Goal: Information Seeking & Learning: Understand process/instructions

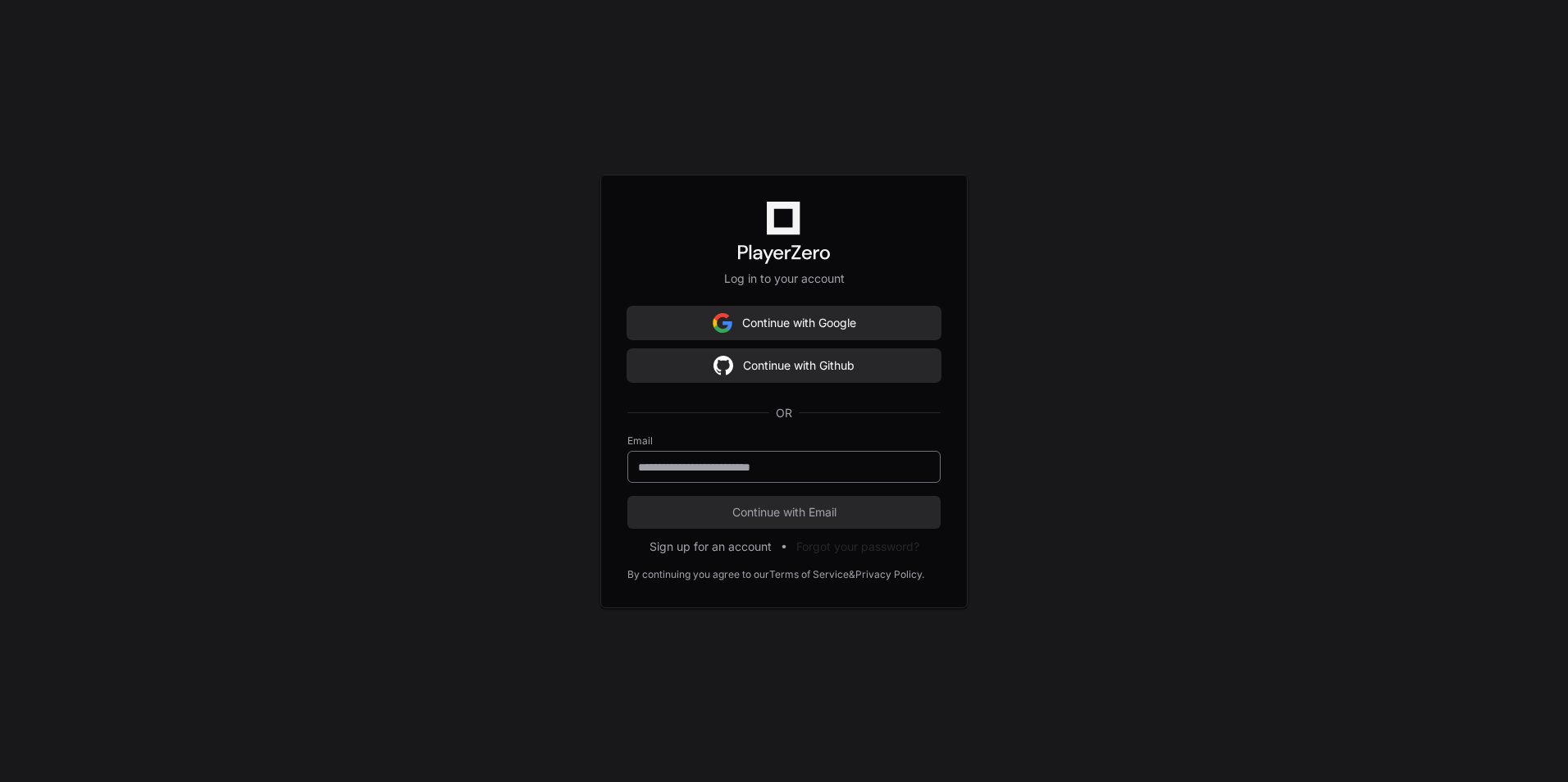
click at [775, 463] on input "email" at bounding box center [784, 467] width 292 height 16
type input "**********"
click at [627, 496] on button "Continue with Email" at bounding box center [784, 513] width 314 height 33
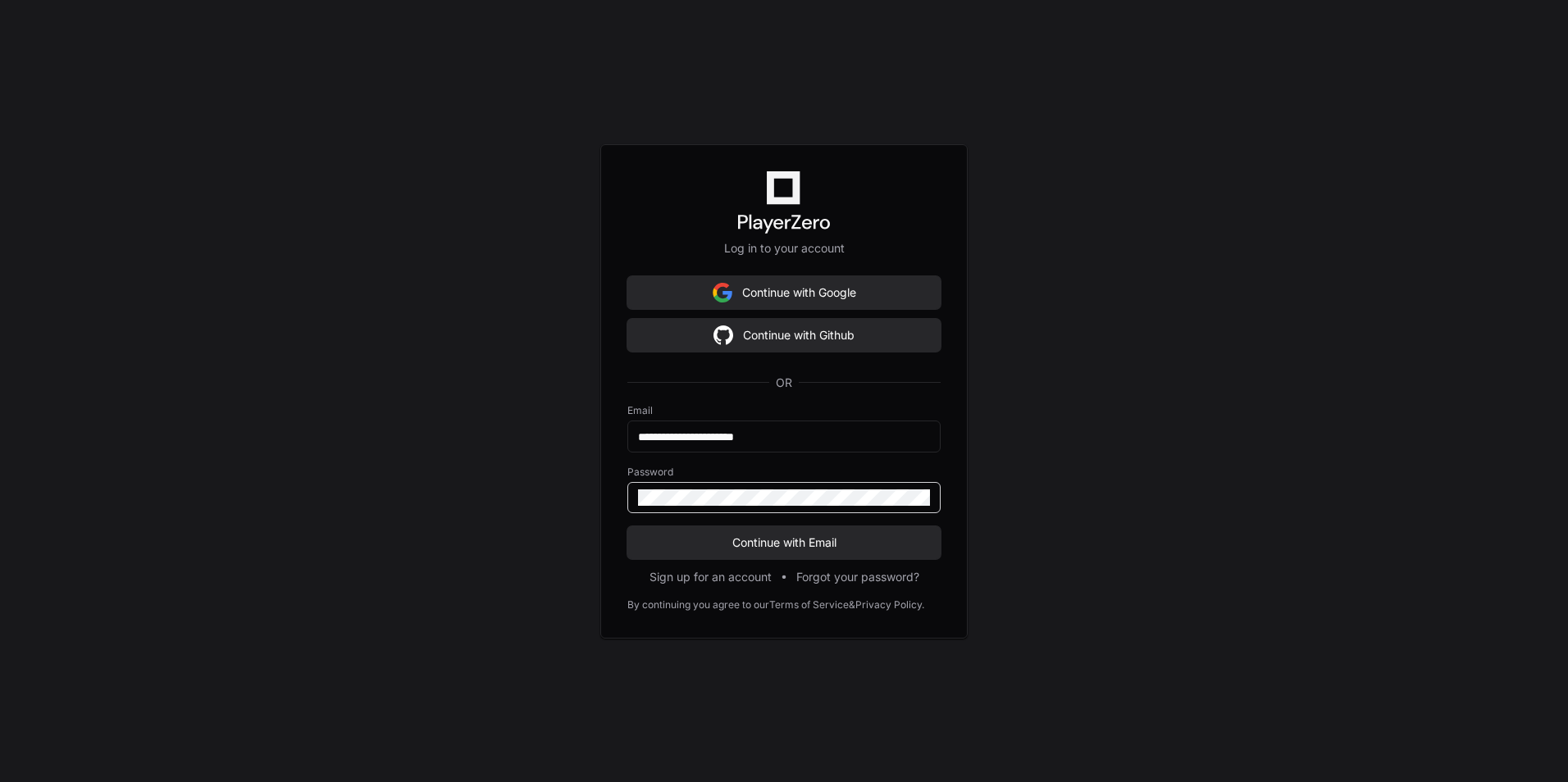
click at [627, 527] on button "Continue with Email" at bounding box center [784, 543] width 314 height 33
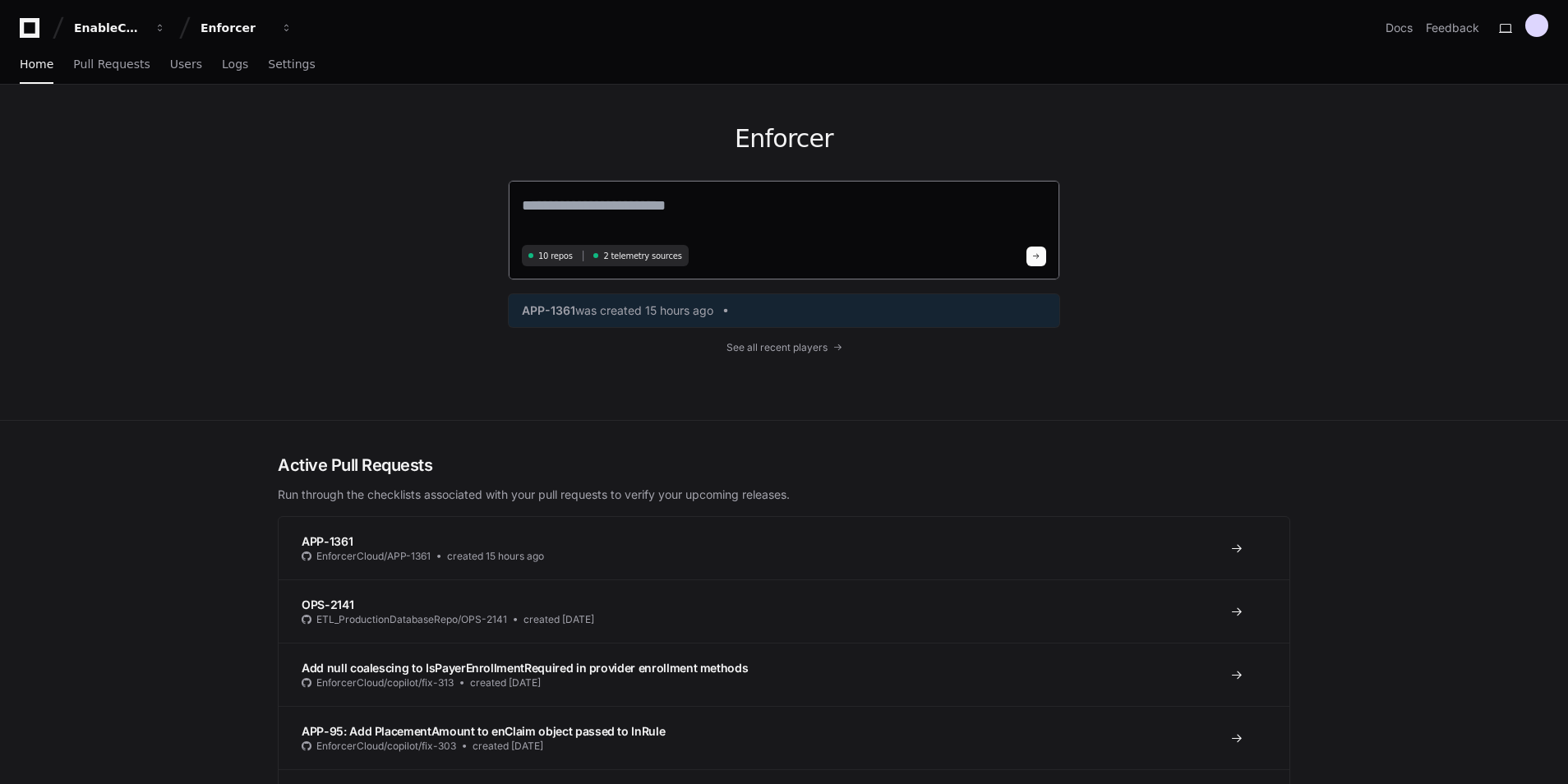
click at [745, 209] on textarea at bounding box center [784, 216] width 524 height 46
click at [634, 224] on textarea at bounding box center [784, 216] width 524 height 46
type textarea "*"
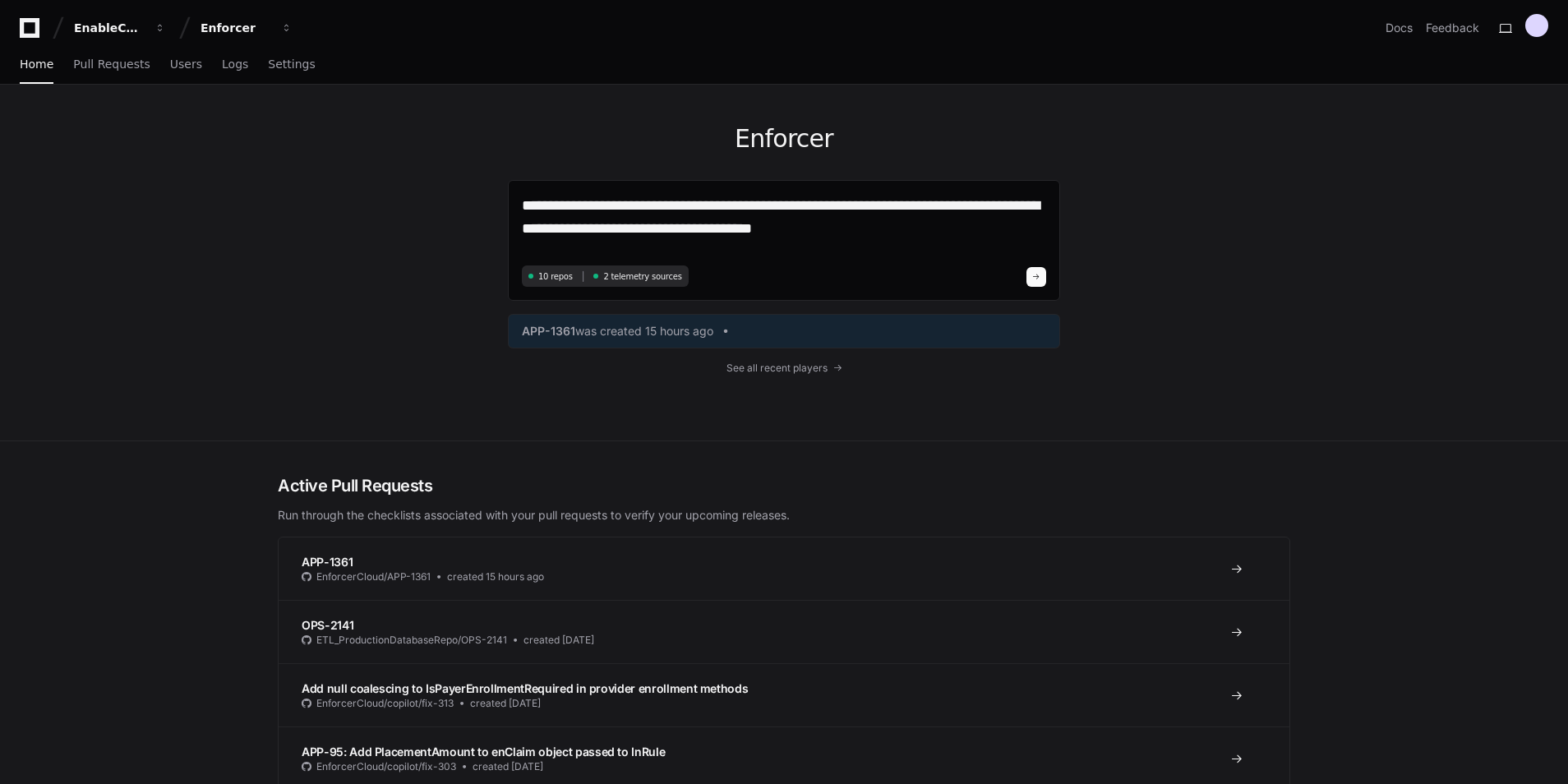
type textarea "**********"
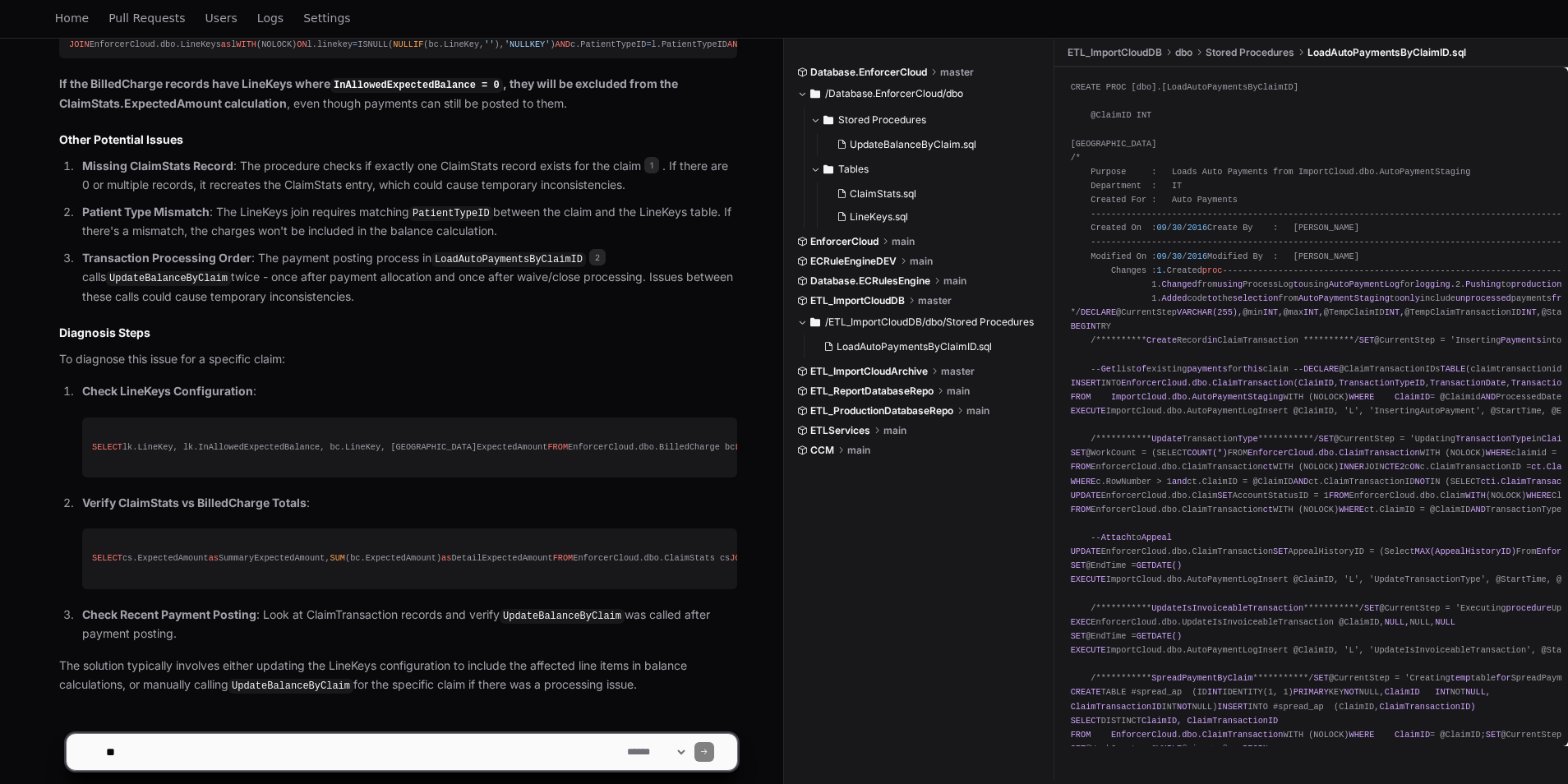
scroll to position [1586, 0]
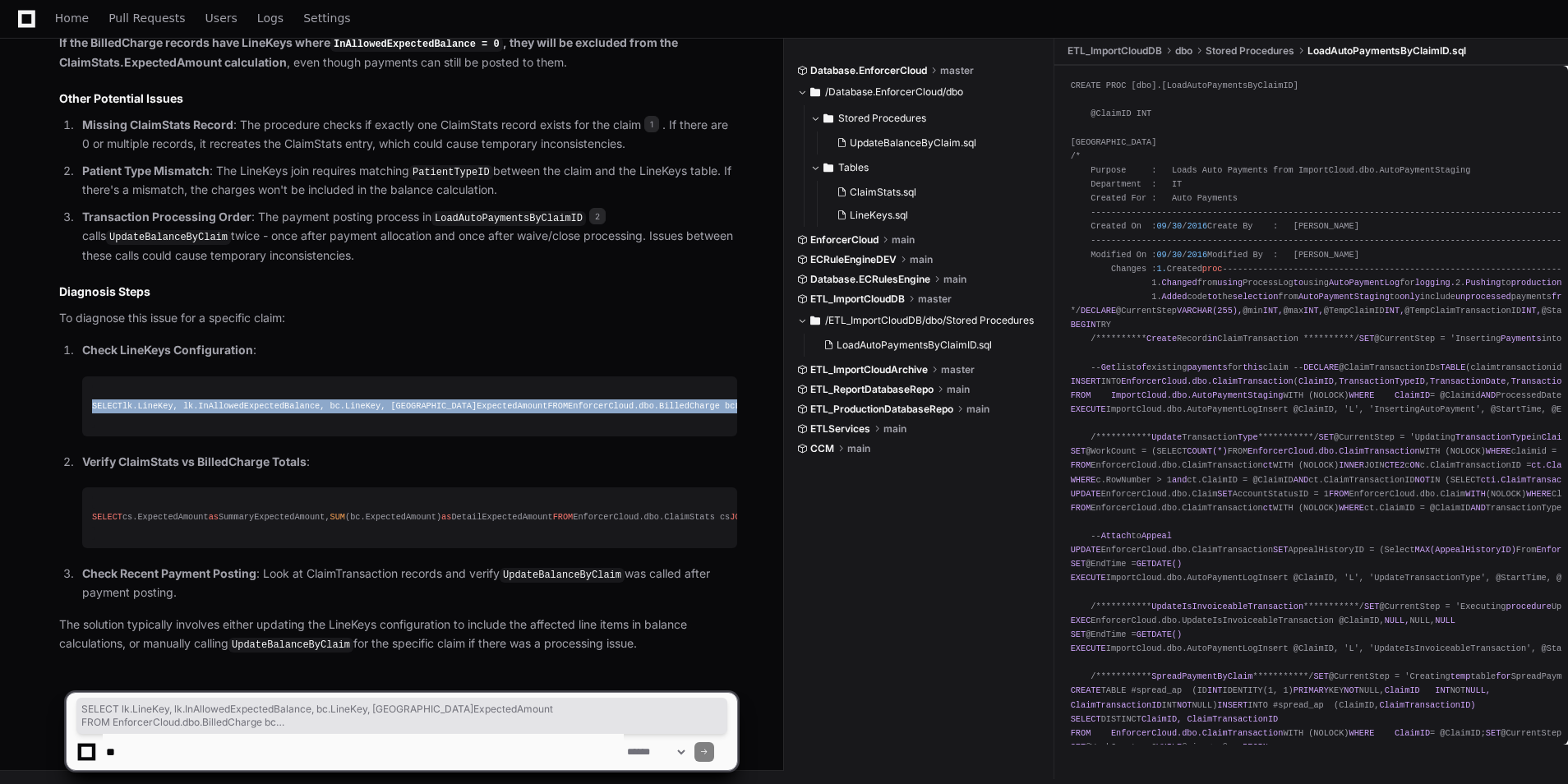
drag, startPoint x: 241, startPoint y: 339, endPoint x: 80, endPoint y: 264, distance: 177.6
click at [80, 341] on li "Check LineKeys Configuration : SELECT lk.LineKey, lk.InAllowedExpectedBalance, …" at bounding box center [407, 389] width 659 height 96
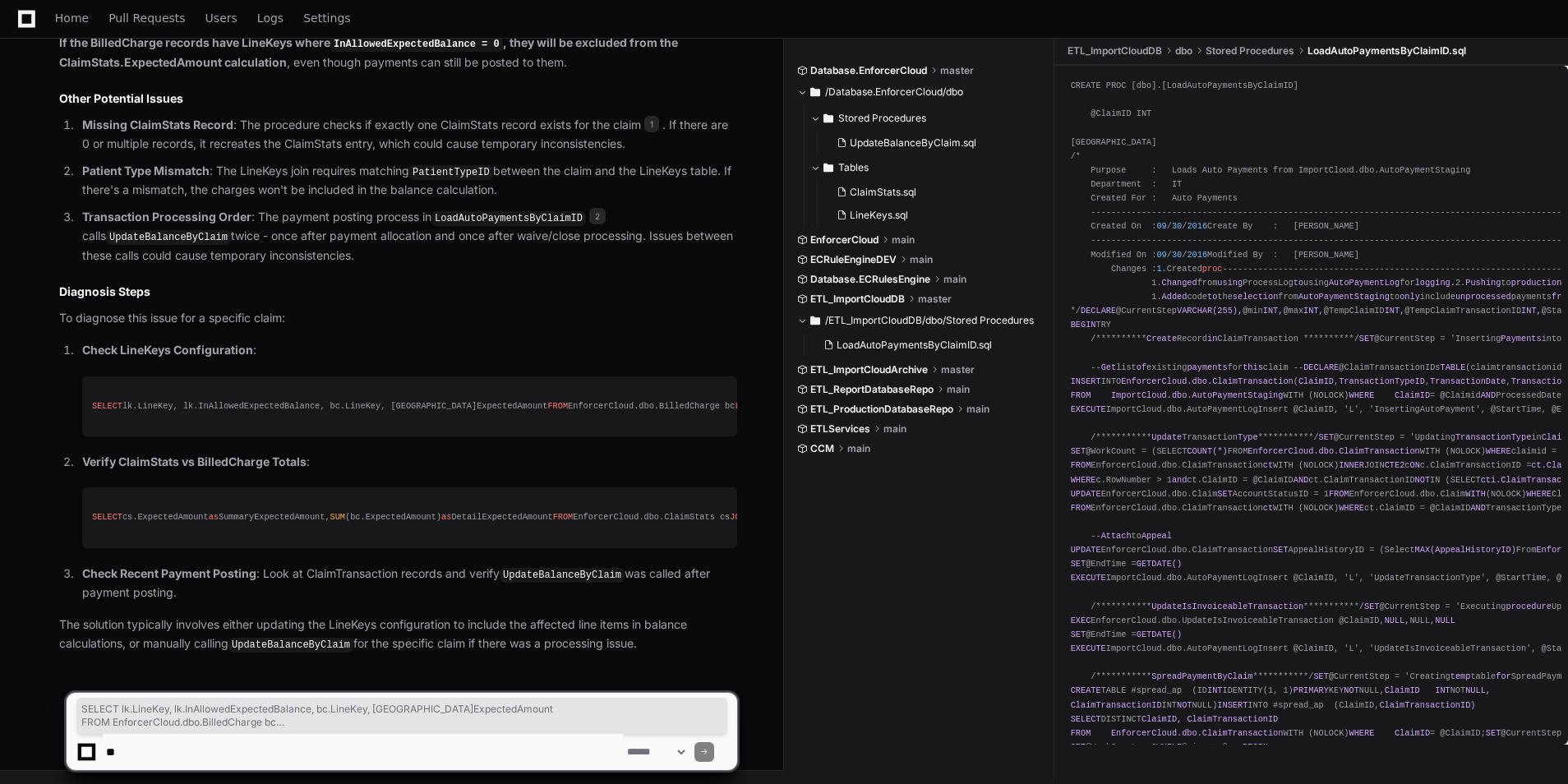
click at [323, 642] on code "UpdateBalanceByClaim" at bounding box center [291, 645] width 125 height 15
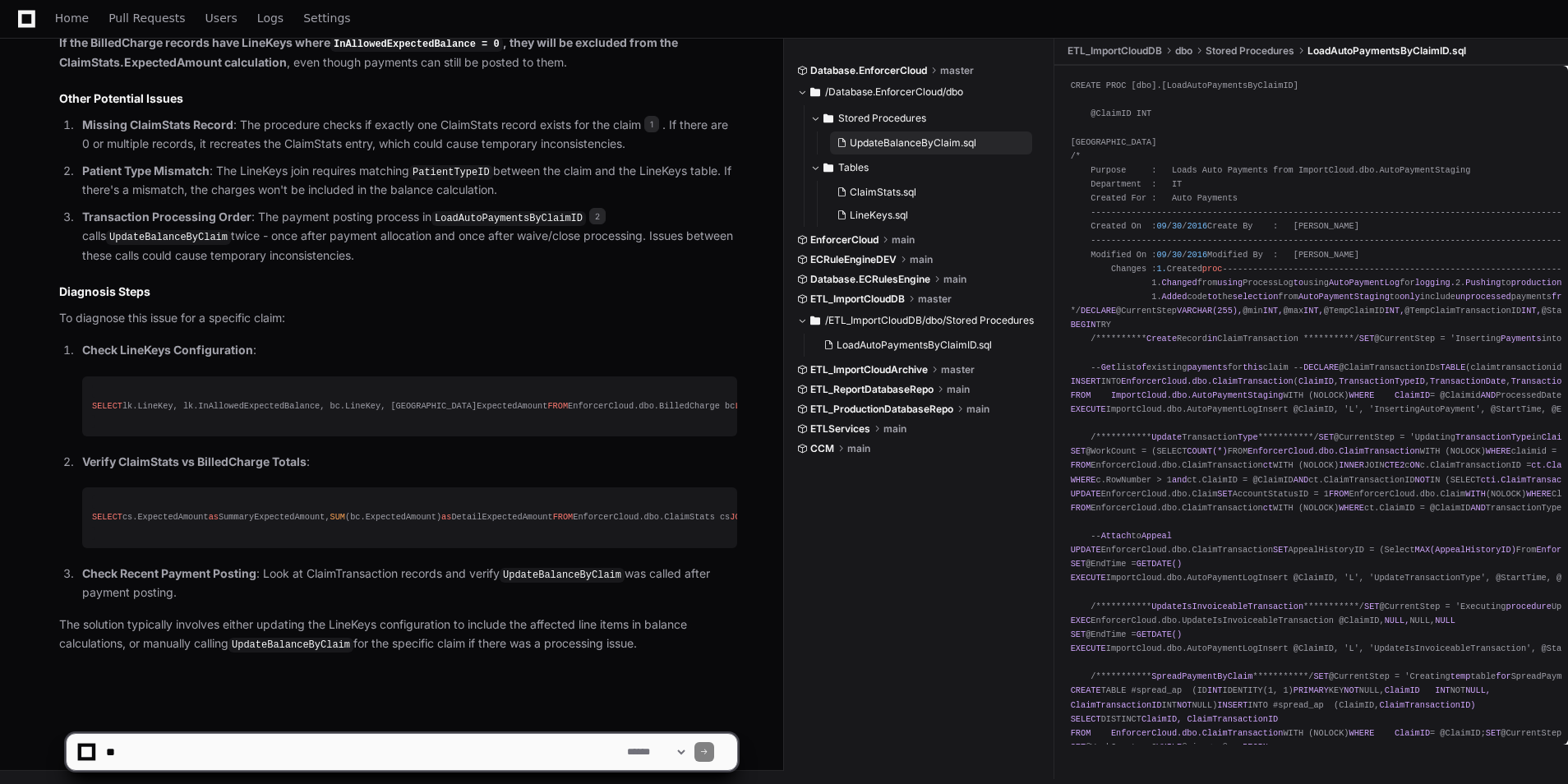
click at [920, 137] on span "UpdateBalanceByClaim.sql" at bounding box center [913, 142] width 127 height 13
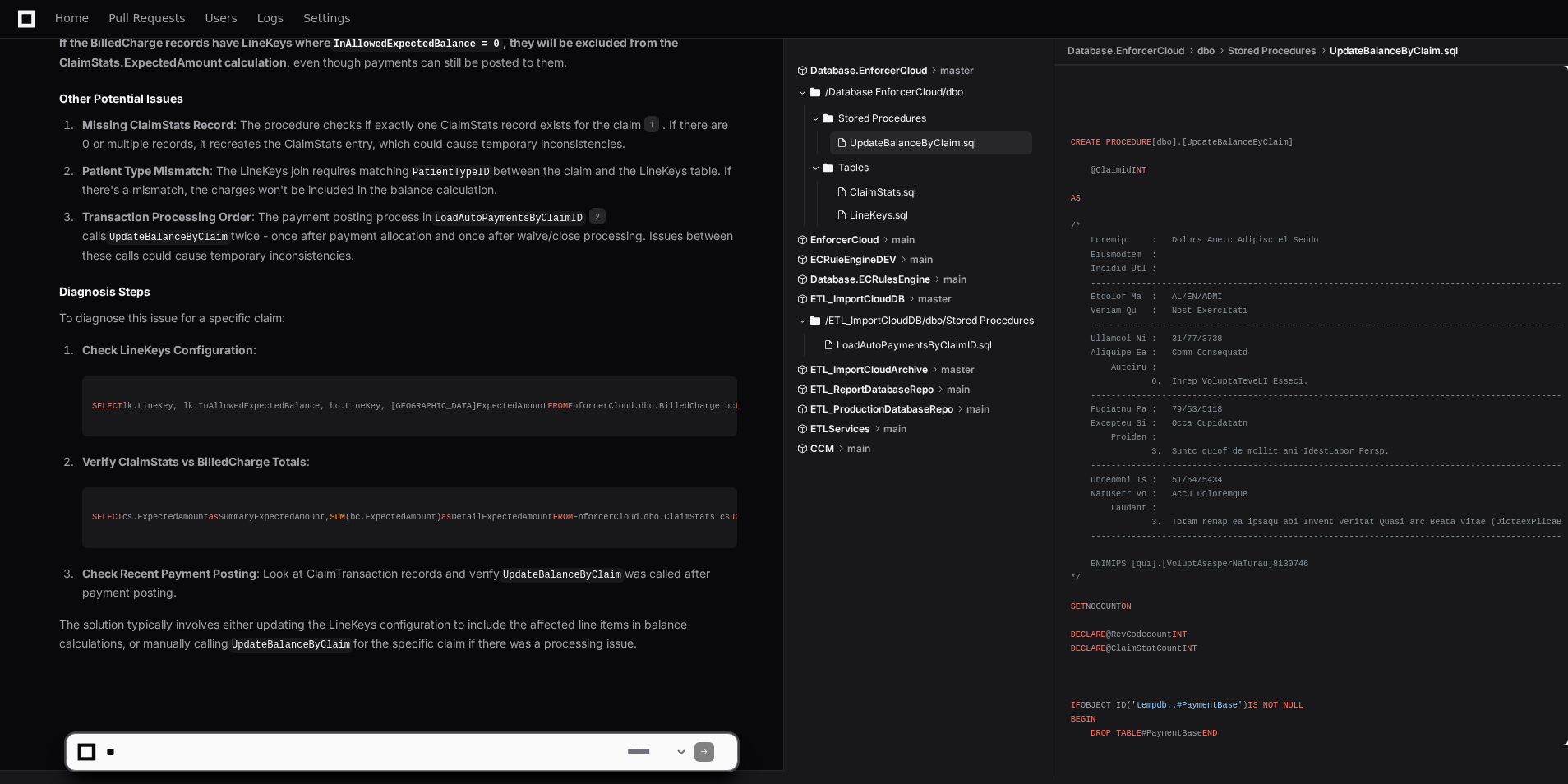
click at [925, 141] on span "UpdateBalanceByClaim.sql" at bounding box center [913, 142] width 127 height 13
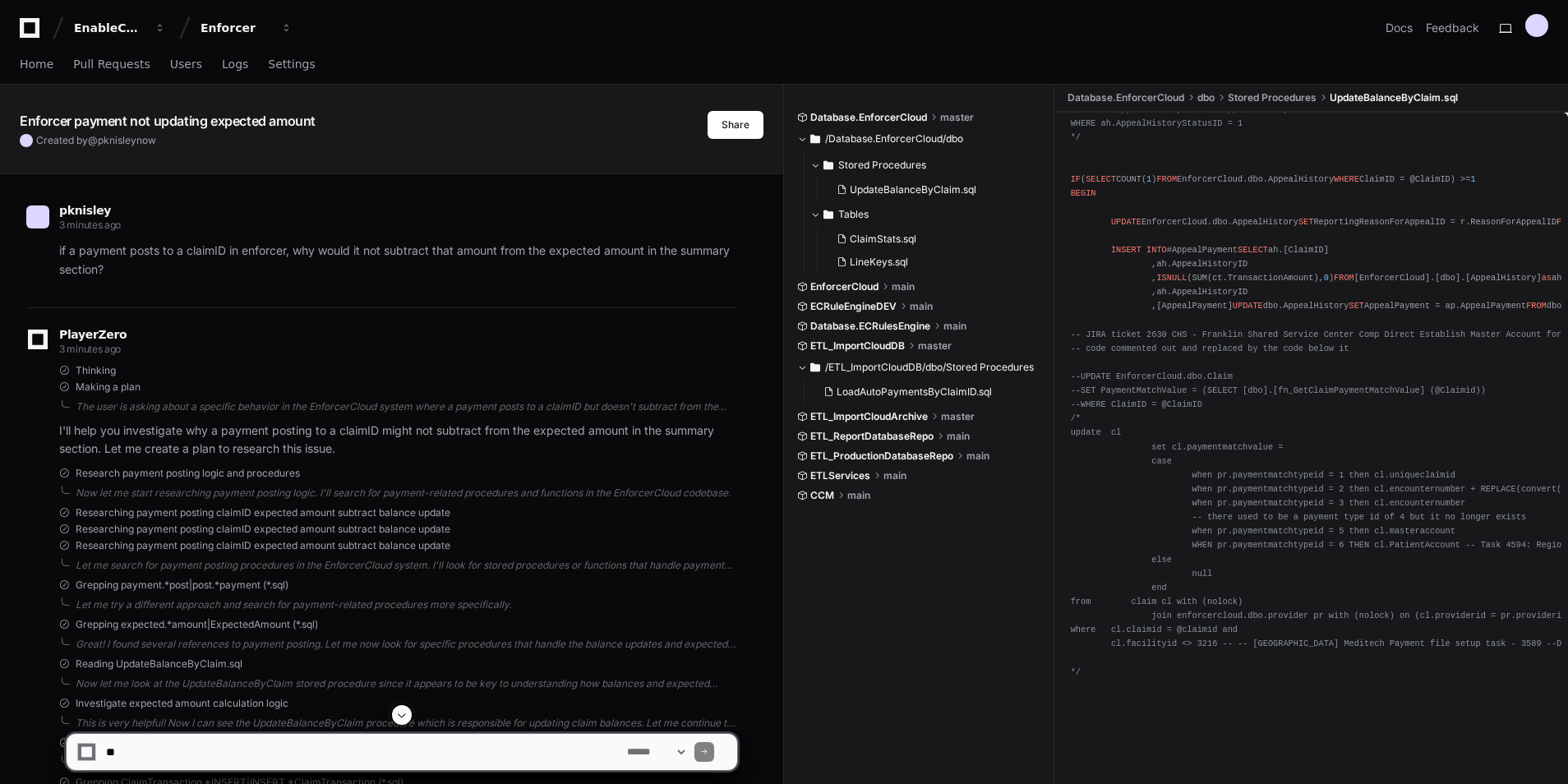
scroll to position [2470, 0]
drag, startPoint x: 905, startPoint y: 184, endPoint x: 879, endPoint y: 194, distance: 27.9
click at [879, 196] on button "UpdateBalanceByClaim.sql" at bounding box center [930, 189] width 202 height 23
drag, startPoint x: 982, startPoint y: 191, endPoint x: 856, endPoint y: 189, distance: 126.0
click at [856, 189] on button "UpdateBalanceByClaim.sql" at bounding box center [930, 189] width 202 height 23
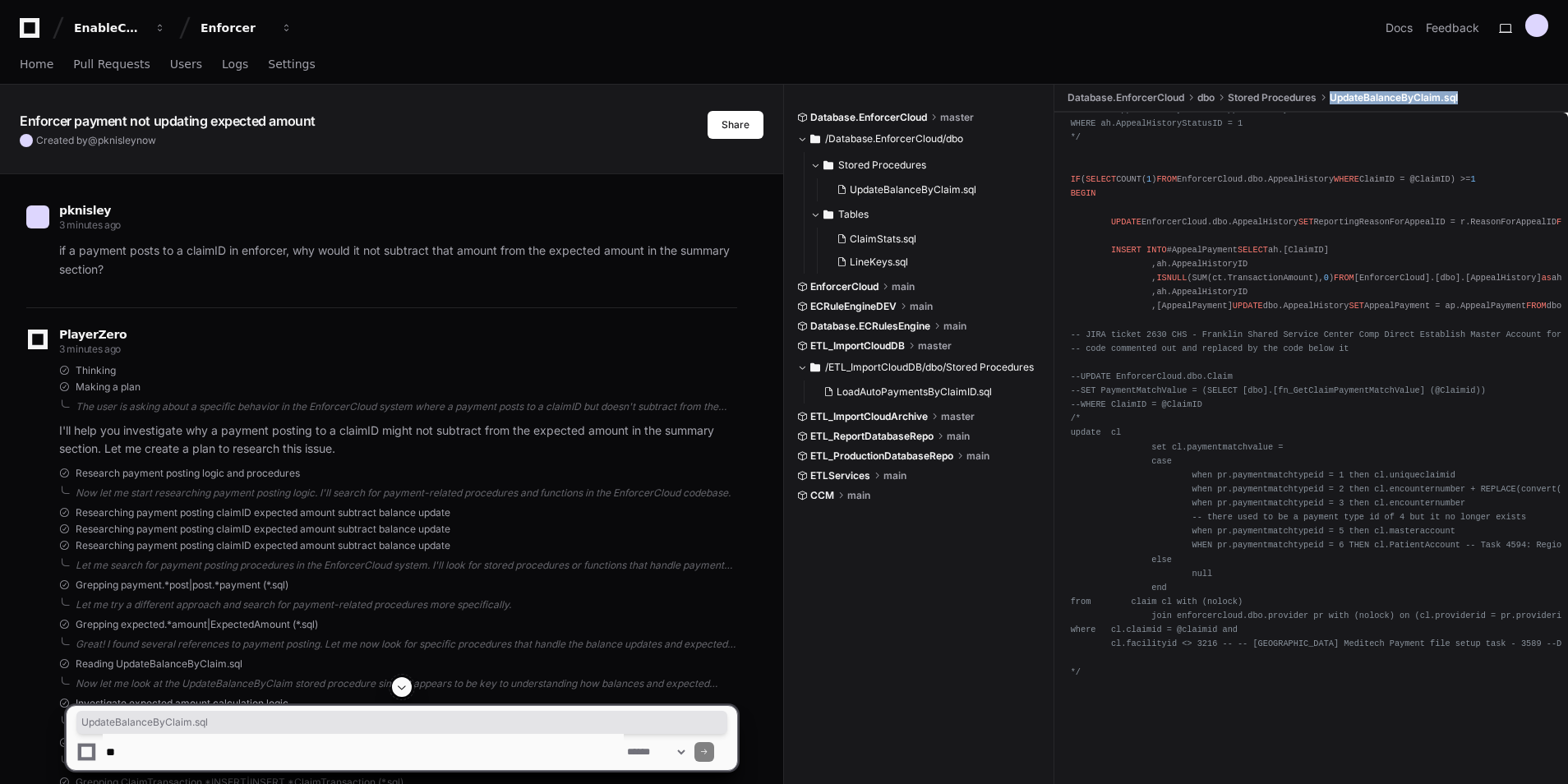
drag, startPoint x: 1427, startPoint y: 100, endPoint x: 1336, endPoint y: 102, distance: 91.0
click at [1336, 102] on ul "Database.EnforcerCloud dbo Stored Procedures UpdateBalanceByClaim.sql" at bounding box center [1315, 98] width 505 height 26
copy span "UpdateBalanceByClaim.sql"
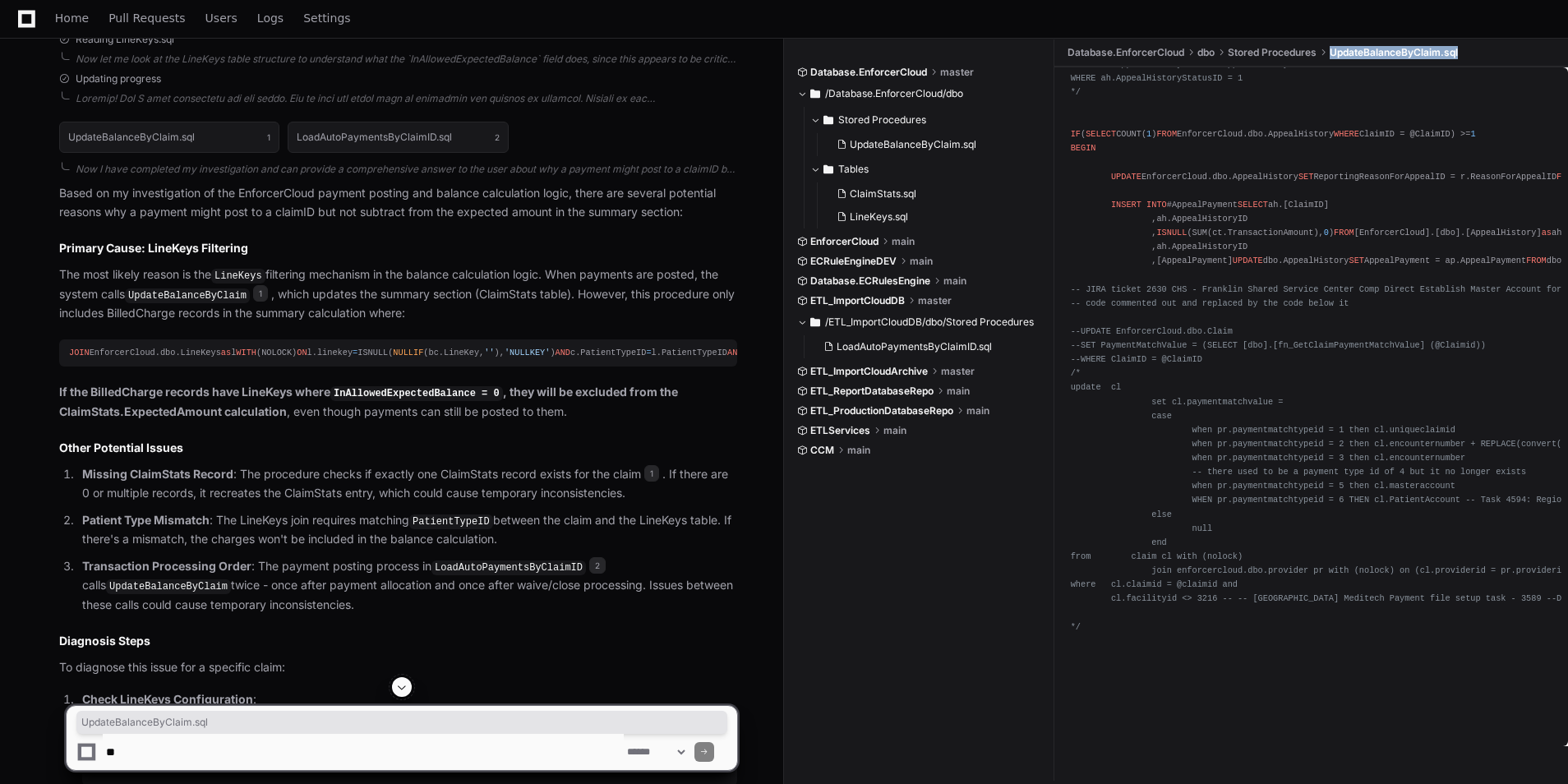
scroll to position [1586, 0]
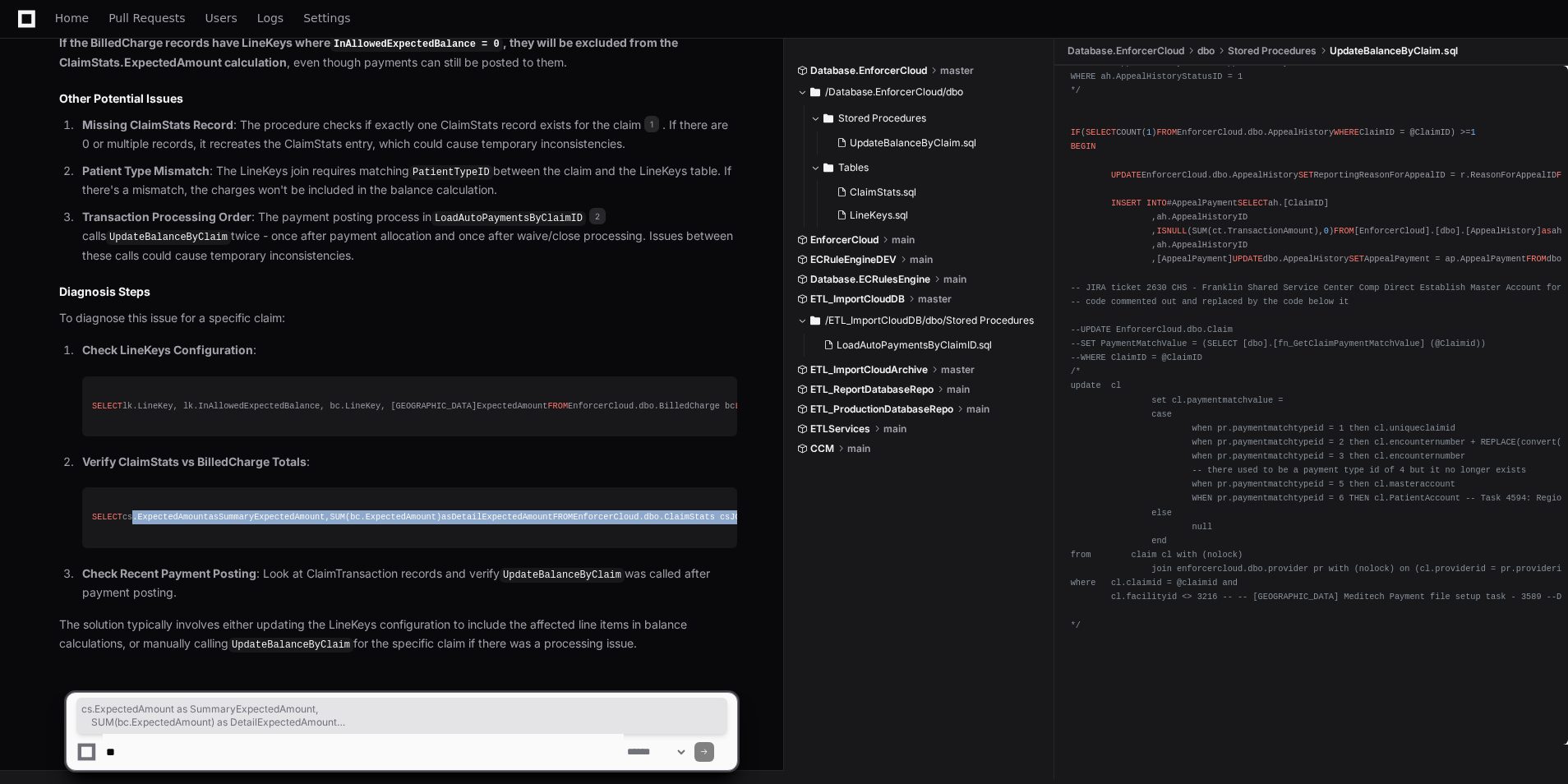
drag, startPoint x: 199, startPoint y: 511, endPoint x: 74, endPoint y: 457, distance: 136.2
click at [74, 457] on ol "Check LineKeys Configuration : SELECT lk.LineKey, lk.InAllowedExpectedBalance, …" at bounding box center [397, 471] width 678 height 261
drag, startPoint x: 74, startPoint y: 457, endPoint x: 89, endPoint y: 454, distance: 15.3
click at [89, 488] on pre "SELECT cs.ExpectedAmount as SummaryExpectedAmount, SUM (bc.ExpectedAmount) as D…" at bounding box center [410, 517] width 655 height 60
copy div "SELECT cs.ExpectedAmount as SummaryExpectedAmount, SUM (bc.ExpectedAmount) as D…"
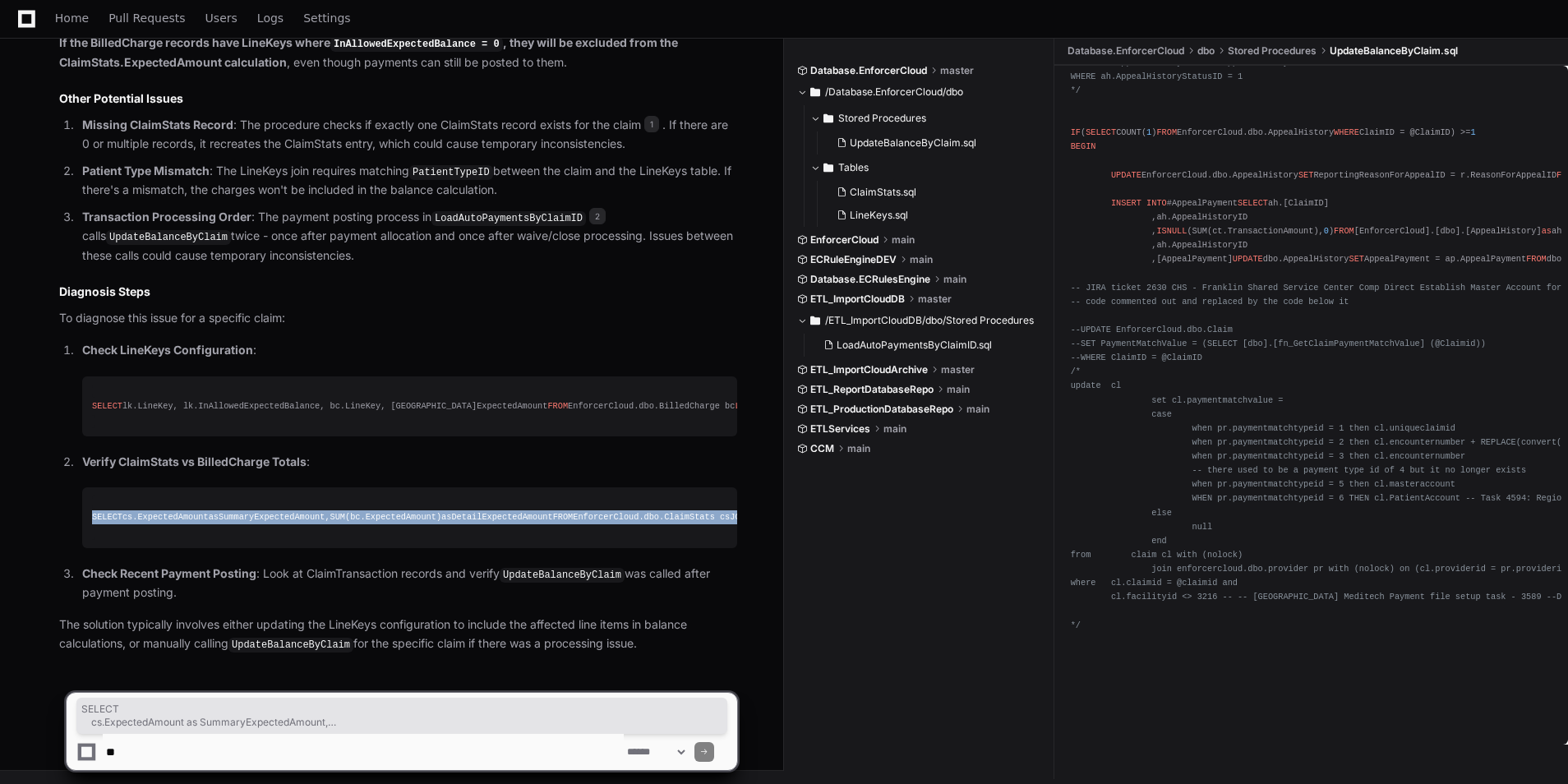
click at [468, 513] on div "SELECT cs.ExpectedAmount as SummaryExpectedAmount, SUM (bc.ExpectedAmount) as D…" at bounding box center [410, 517] width 635 height 14
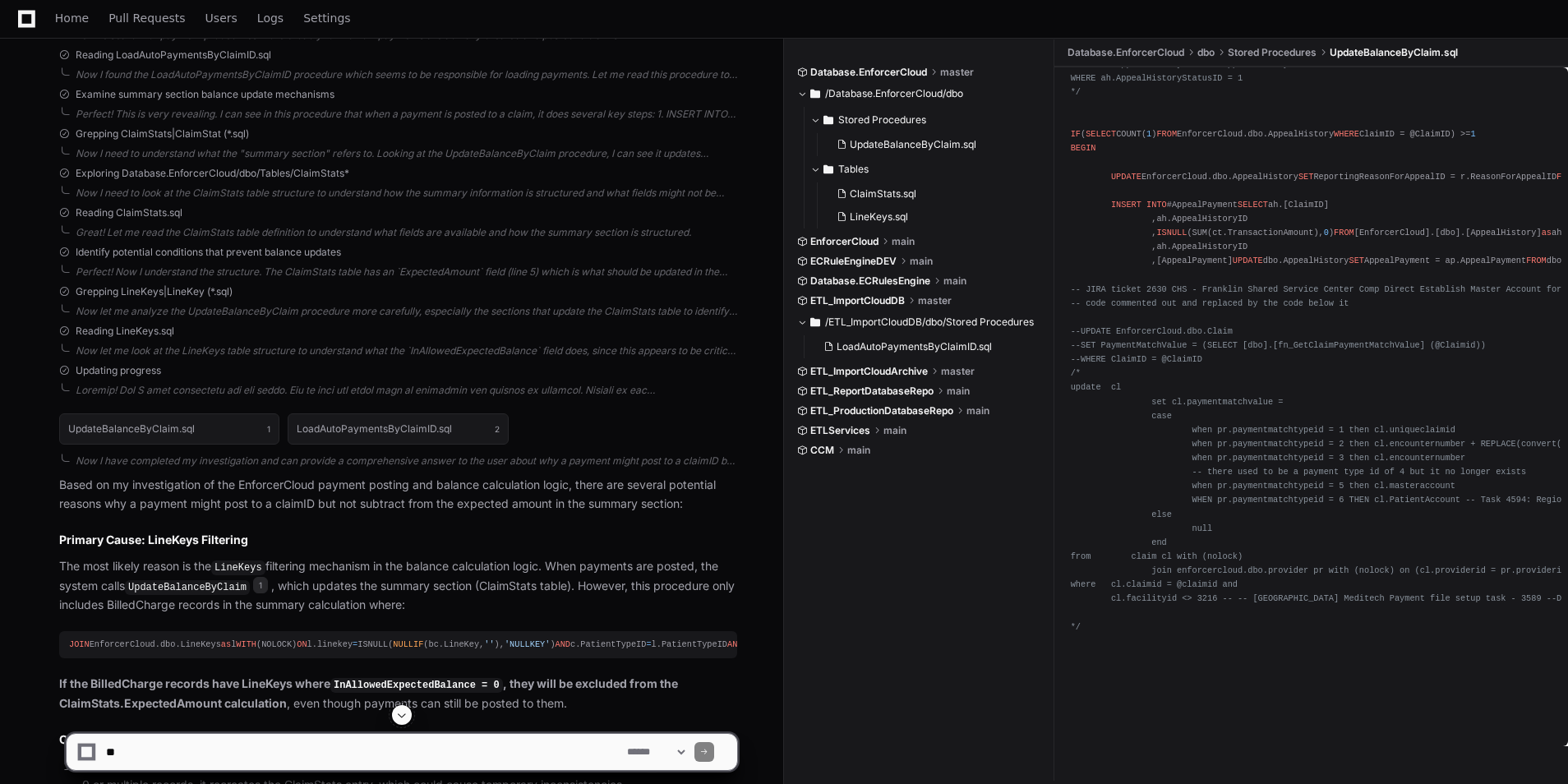
scroll to position [518, 0]
